Goal: Task Accomplishment & Management: Complete application form

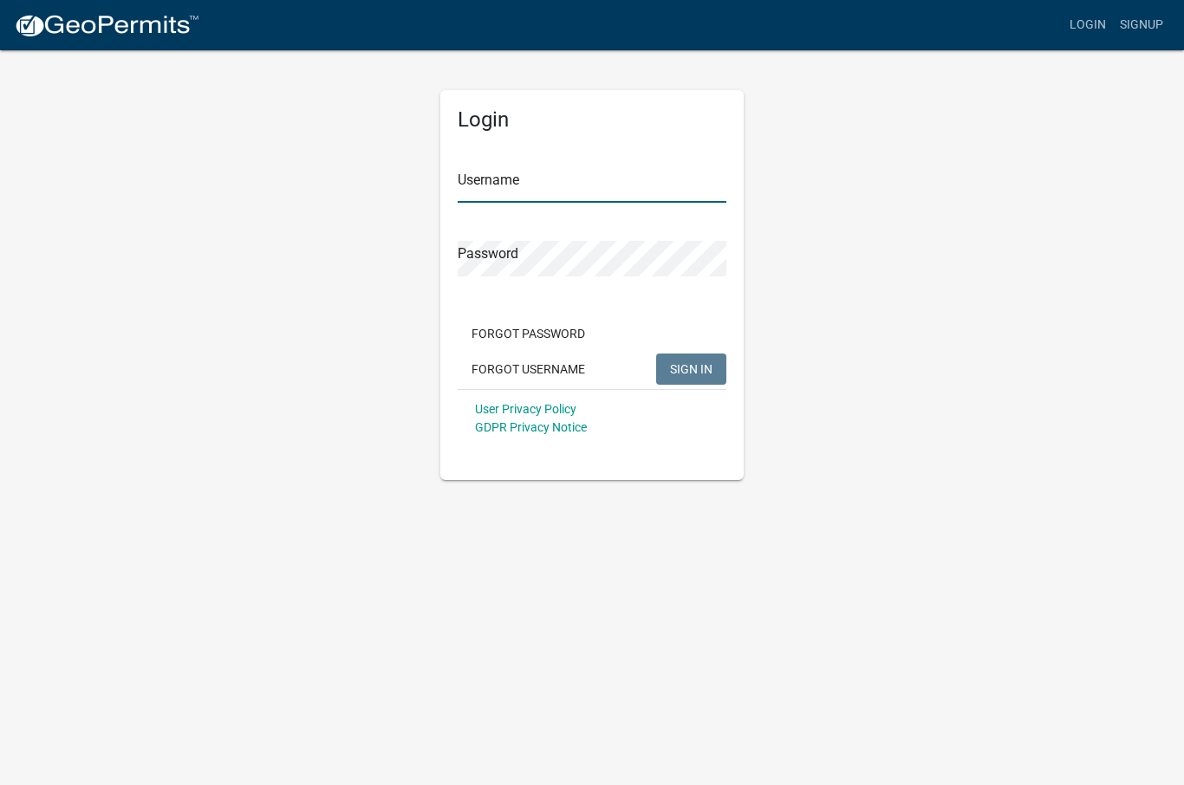
click at [574, 188] on input "Username" at bounding box center [592, 185] width 269 height 36
type input "Pawson"
click at [691, 368] on button "SIGN IN" at bounding box center [691, 369] width 70 height 31
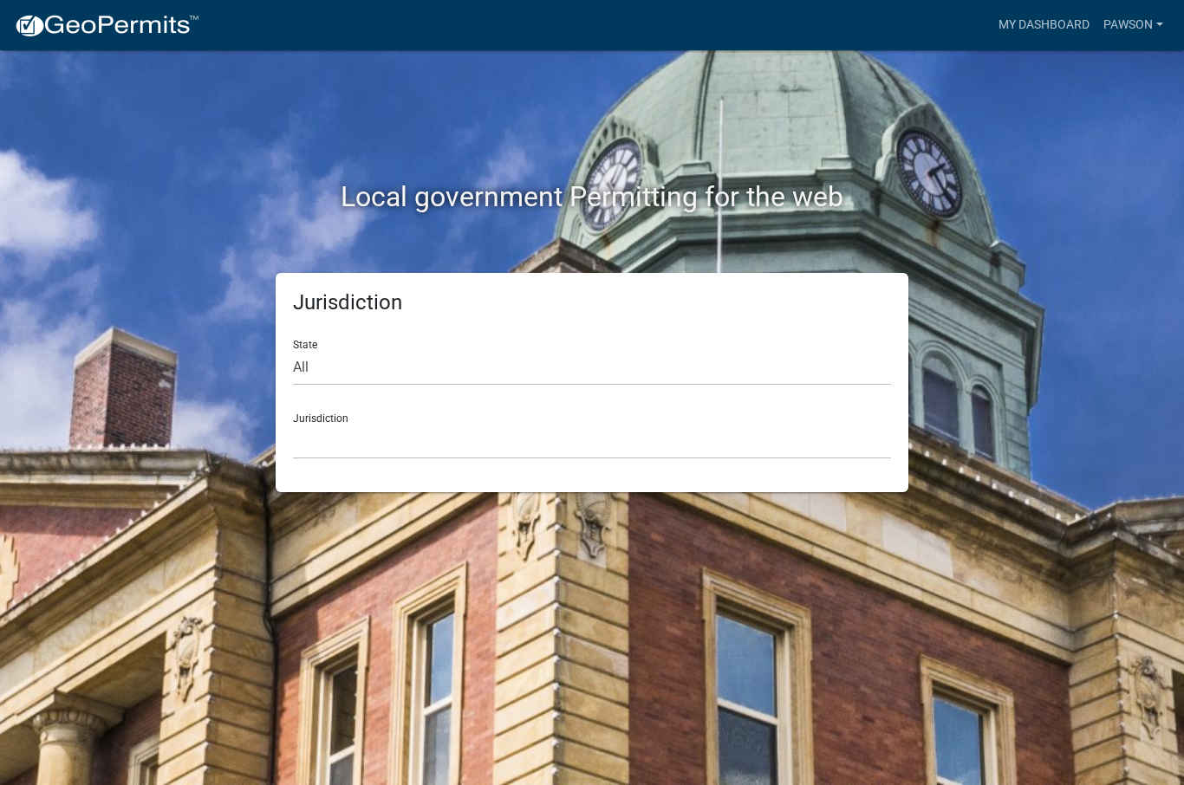
click at [432, 412] on div "Jurisdiction [GEOGRAPHIC_DATA], [US_STATE] [GEOGRAPHIC_DATA], [US_STATE][PERSON…" at bounding box center [592, 430] width 598 height 60
click at [354, 363] on select "All [US_STATE] [US_STATE] [US_STATE] [US_STATE] [US_STATE] [US_STATE] [US_STATE…" at bounding box center [592, 368] width 598 height 36
select select "[US_STATE]"
click at [406, 424] on select "[GEOGRAPHIC_DATA], [US_STATE][PERSON_NAME][GEOGRAPHIC_DATA], [US_STATE][PERSON_…" at bounding box center [592, 442] width 598 height 36
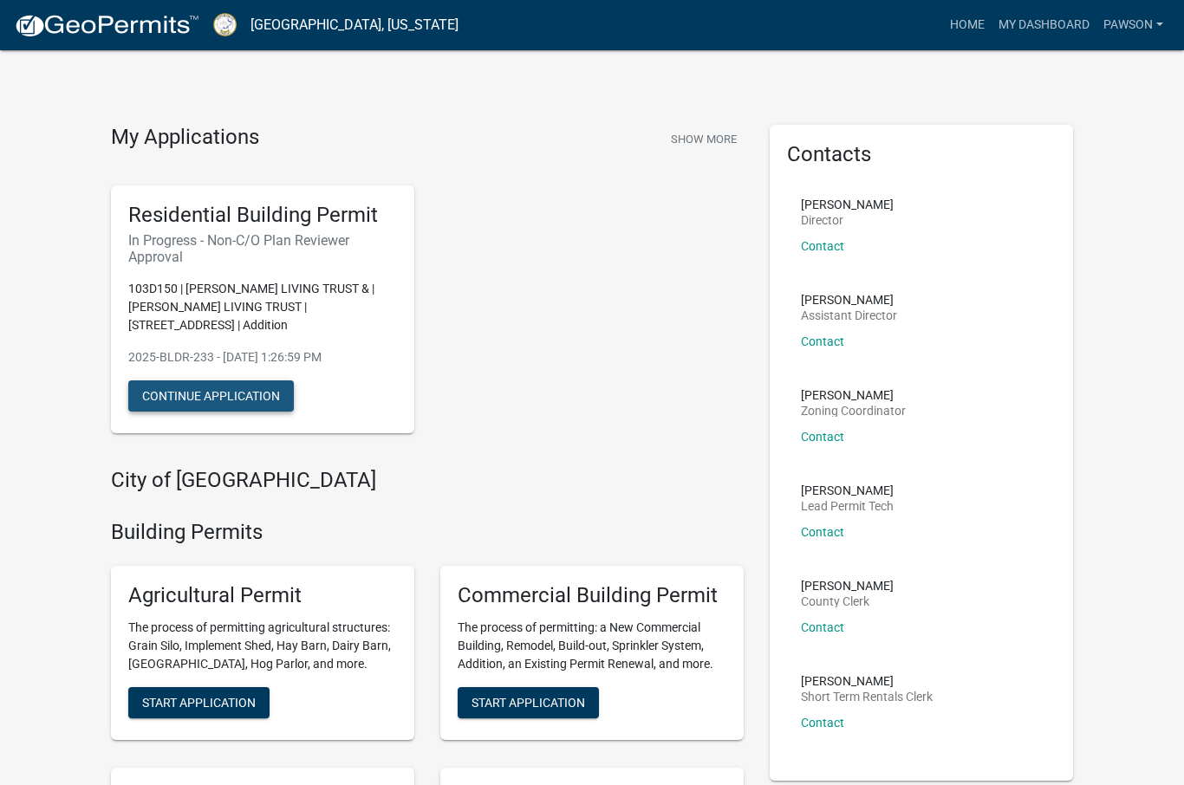
click at [237, 394] on button "Continue Application" at bounding box center [211, 395] width 166 height 31
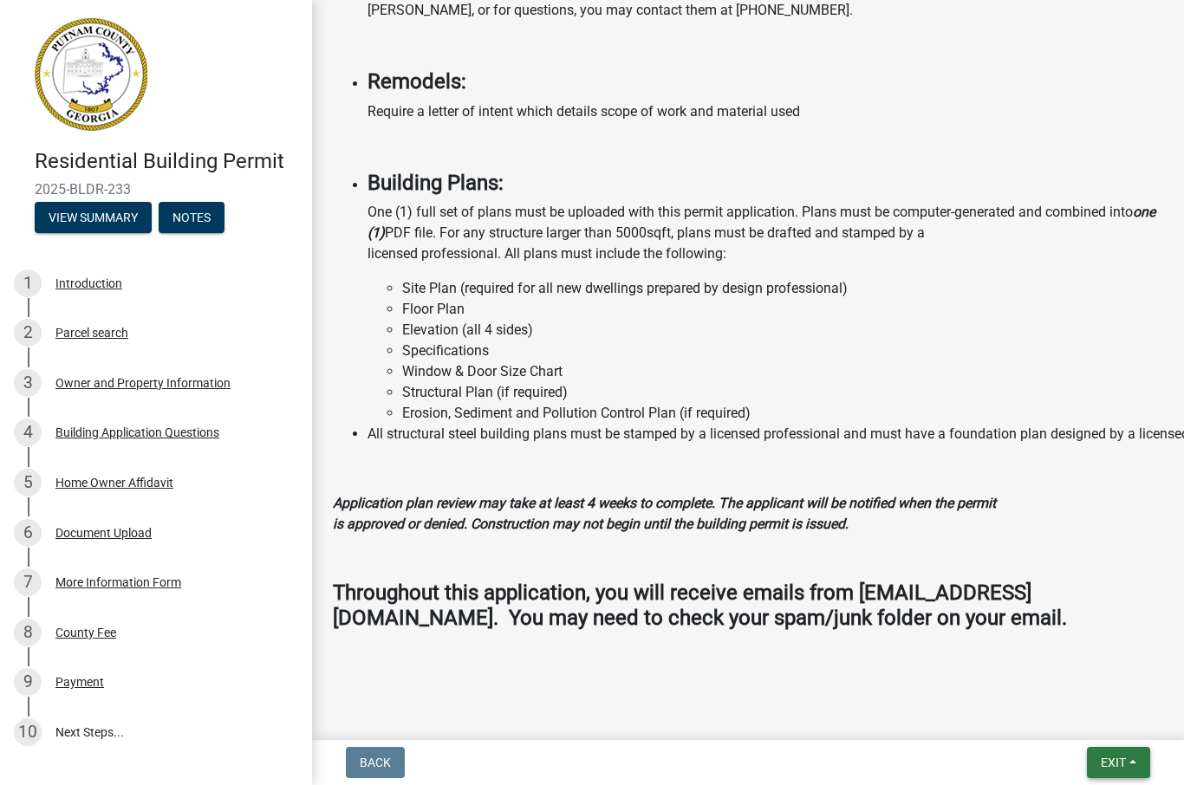
click at [1124, 756] on span "Exit" at bounding box center [1113, 763] width 25 height 14
click at [1090, 727] on button "Save & Exit" at bounding box center [1081, 718] width 139 height 42
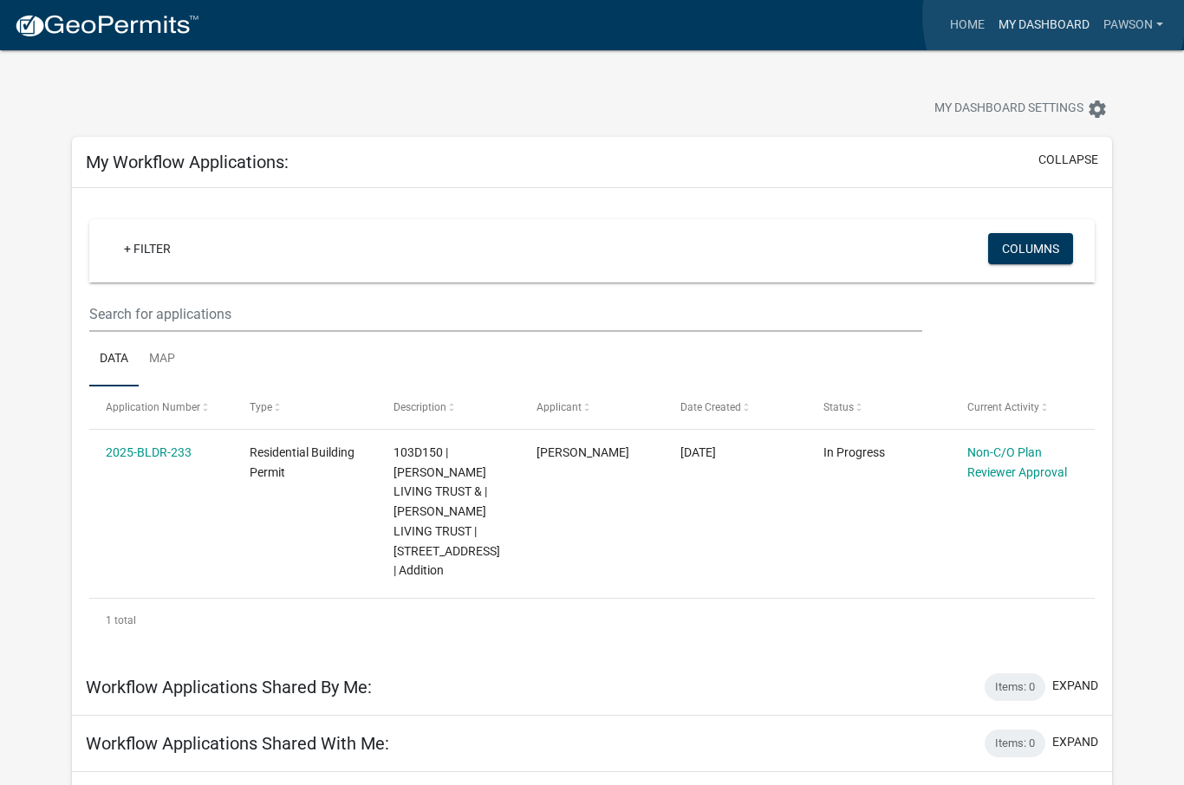
click at [1055, 16] on link "My Dashboard" at bounding box center [1044, 25] width 105 height 33
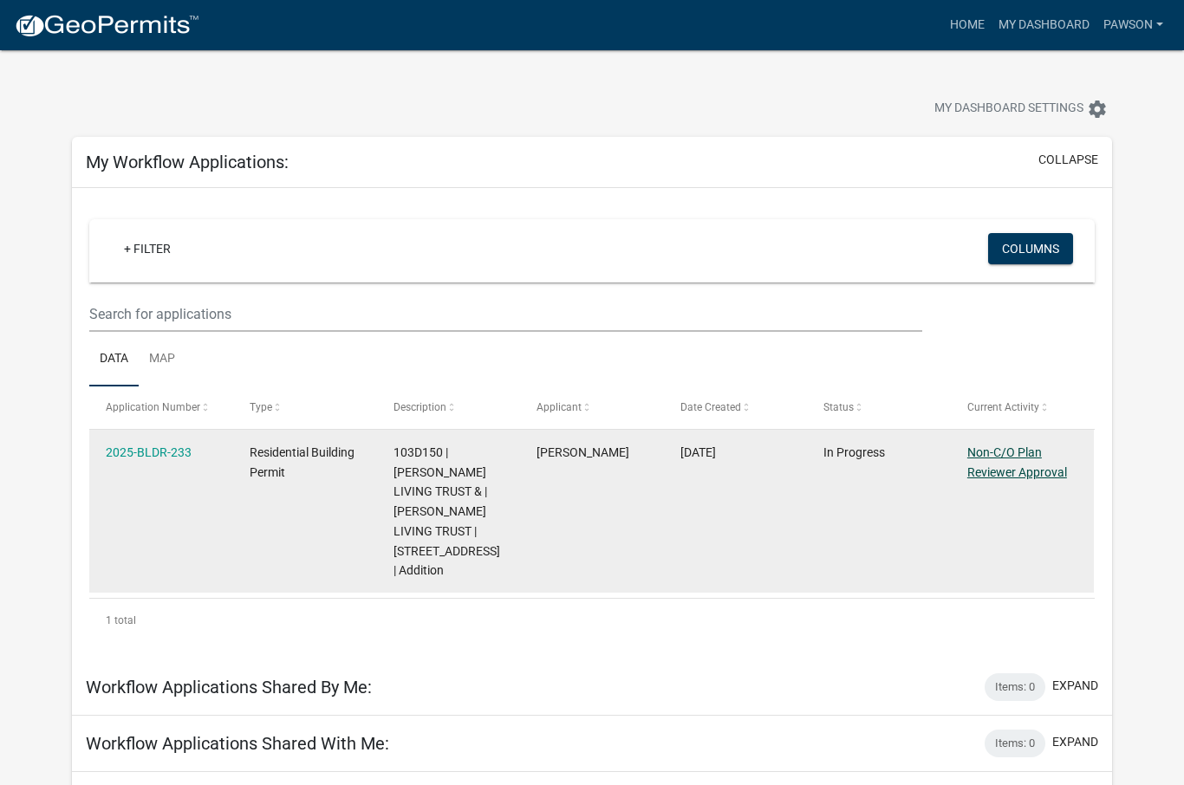
click at [1012, 465] on link "Non-C/O Plan Reviewer Approval" at bounding box center [1017, 462] width 100 height 34
